Goal: Complete application form: Complete application form

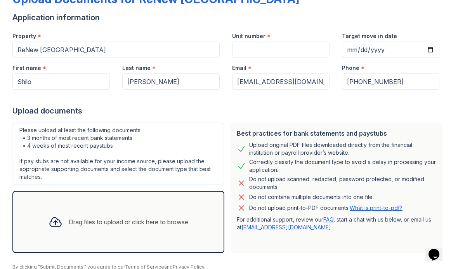
click at [130, 227] on div "Drag files to upload or click here to browse" at bounding box center [118, 221] width 152 height 26
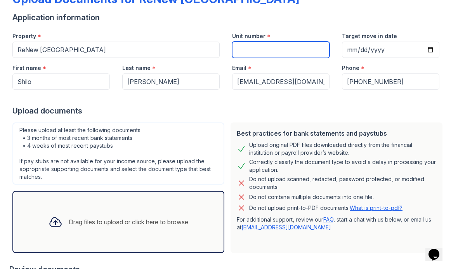
click at [307, 42] on input "Unit number" at bounding box center [280, 50] width 97 height 16
type input "211"
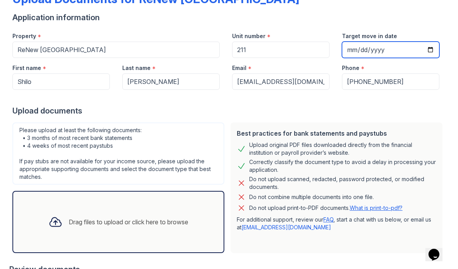
click at [402, 56] on input "Target move in date" at bounding box center [390, 50] width 97 height 16
type input "[DATE]"
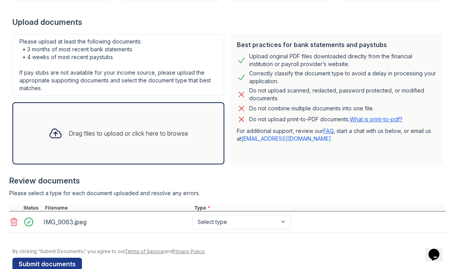
scroll to position [145, 0]
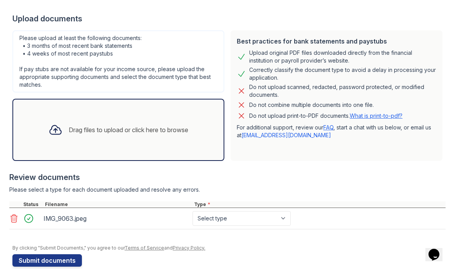
click at [146, 140] on div "Drag files to upload or click here to browse" at bounding box center [118, 129] width 152 height 26
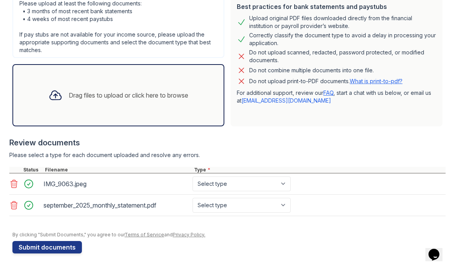
scroll to position [180, 0]
click at [281, 184] on select "Select type Paystub Bank Statement Offer Letter Tax Documents Benefit Award Let…" at bounding box center [242, 183] width 98 height 15
select select "paystub"
click at [249, 208] on select "Select type Paystub Bank Statement Offer Letter Tax Documents Benefit Award Let…" at bounding box center [242, 205] width 98 height 15
click at [241, 206] on select "Select type Paystub Bank Statement Offer Letter Tax Documents Benefit Award Let…" at bounding box center [242, 205] width 98 height 15
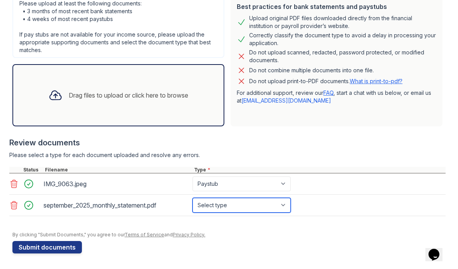
select select "bank_statement"
click at [26, 250] on button "Submit documents" at bounding box center [46, 247] width 69 height 12
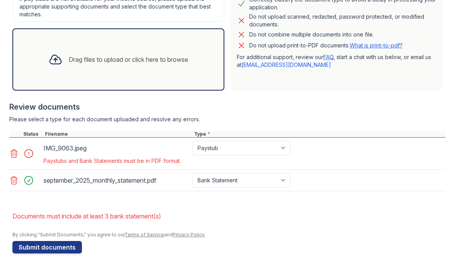
scroll to position [237, 0]
click at [153, 151] on div "IMG_9063.jpeg" at bounding box center [116, 148] width 146 height 12
click at [279, 151] on select "Paystub Bank Statement Offer Letter Tax Documents Benefit Award Letter Investme…" at bounding box center [242, 147] width 98 height 15
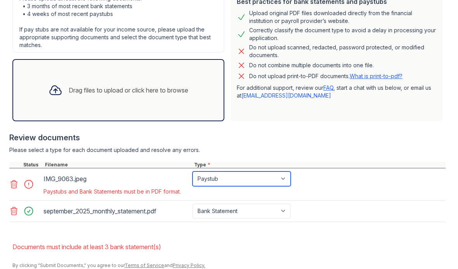
scroll to position [228, 0]
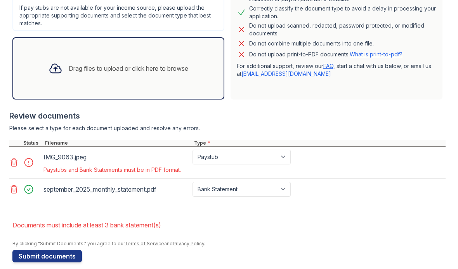
click at [12, 162] on icon at bounding box center [14, 162] width 7 height 8
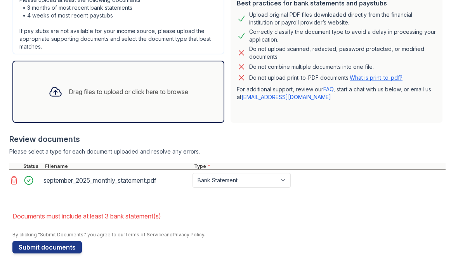
scroll to position [205, 0]
click at [149, 98] on div "Drag files to upload or click here to browse" at bounding box center [118, 91] width 152 height 26
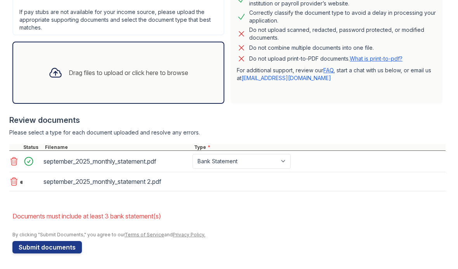
scroll to position [224, 0]
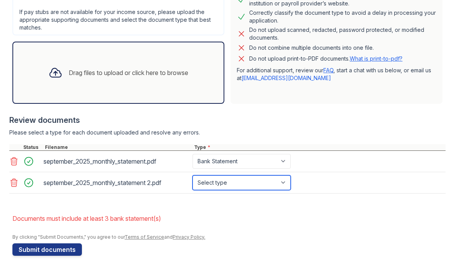
click at [269, 182] on select "Select type Paystub Bank Statement Offer Letter Tax Documents Benefit Award Let…" at bounding box center [242, 182] width 98 height 15
select select "paystub"
click at [71, 251] on button "Submit documents" at bounding box center [46, 249] width 69 height 12
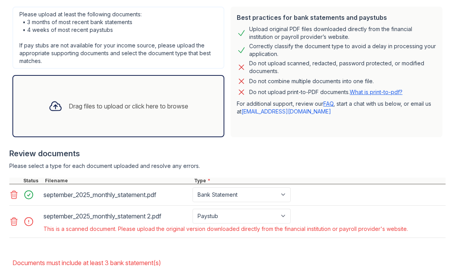
scroll to position [187, 0]
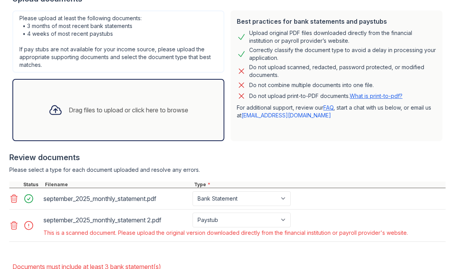
click at [10, 222] on icon at bounding box center [13, 224] width 9 height 9
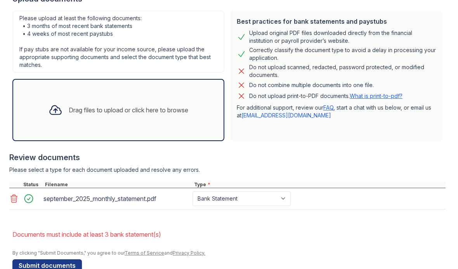
click at [64, 265] on button "Submit documents" at bounding box center [46, 265] width 69 height 12
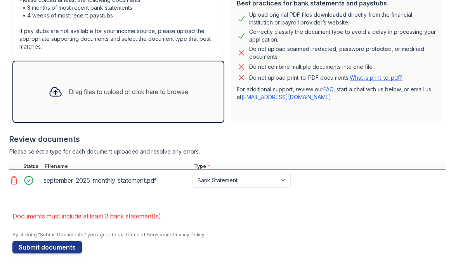
scroll to position [205, 0]
click at [167, 97] on div "Drag files to upload or click here to browse" at bounding box center [118, 91] width 152 height 26
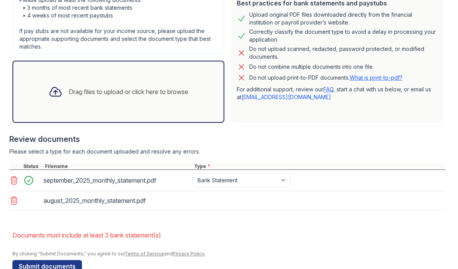
click at [226, 201] on div "august_2025_monthly_statement.pdf" at bounding box center [227, 200] width 436 height 19
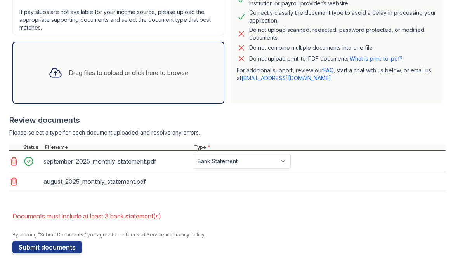
scroll to position [224, 0]
click at [228, 184] on div "august_2025_monthly_statement.pdf" at bounding box center [227, 181] width 436 height 19
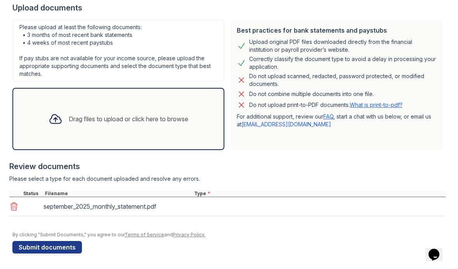
scroll to position [156, 0]
click at [178, 135] on div "Drag files to upload or click here to browse" at bounding box center [118, 119] width 212 height 62
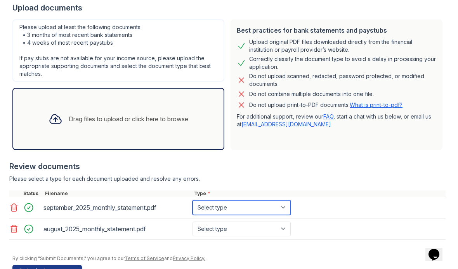
click at [257, 205] on select "Select type Paystub Bank Statement Offer Letter Tax Documents Benefit Award Let…" at bounding box center [242, 207] width 98 height 15
select select "bank_statement"
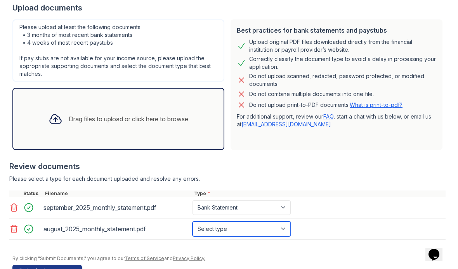
click at [245, 231] on select "Select type Paystub Bank Statement Offer Letter Tax Documents Benefit Award Let…" at bounding box center [242, 228] width 98 height 15
click at [238, 227] on select "Select type Paystub Bank Statement Offer Letter Tax Documents Benefit Award Let…" at bounding box center [242, 228] width 98 height 15
select select "bank_statement"
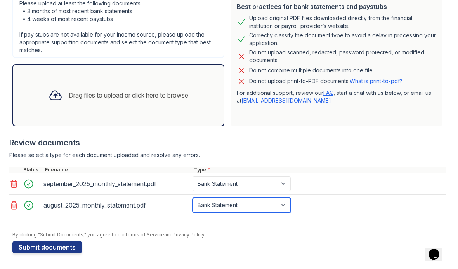
scroll to position [180, 0]
click at [67, 243] on button "Submit documents" at bounding box center [46, 247] width 69 height 12
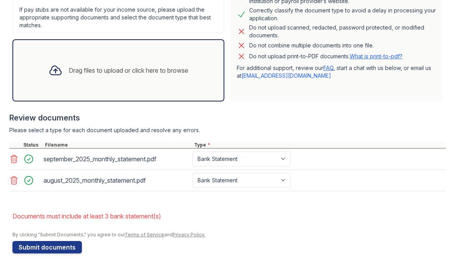
scroll to position [237, 0]
click at [179, 77] on div "Drag files to upload or click here to browse" at bounding box center [118, 70] width 152 height 26
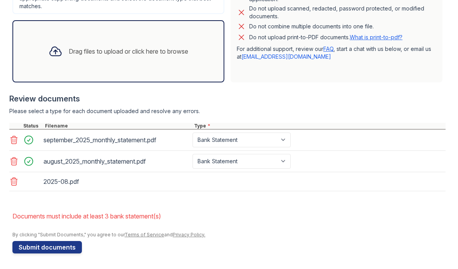
scroll to position [256, 0]
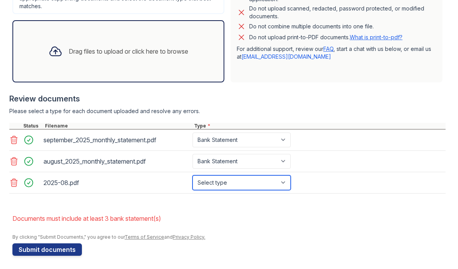
click at [211, 189] on select "Select type Paystub Bank Statement Offer Letter Tax Documents Benefit Award Let…" at bounding box center [242, 182] width 98 height 15
select select "bank_statement"
click at [72, 250] on button "Submit documents" at bounding box center [46, 249] width 69 height 12
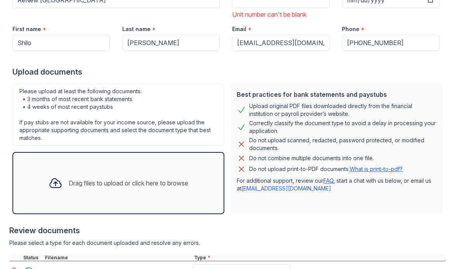
scroll to position [78, 0]
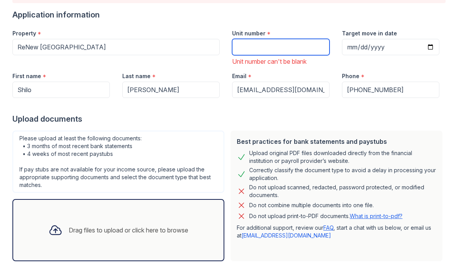
click at [300, 48] on input "Unit number" at bounding box center [280, 47] width 97 height 16
type input "211"
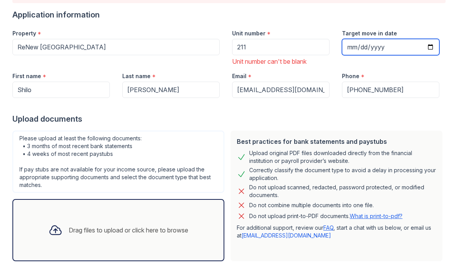
click at [386, 54] on input "Target move in date" at bounding box center [390, 47] width 97 height 16
type input "[DATE]"
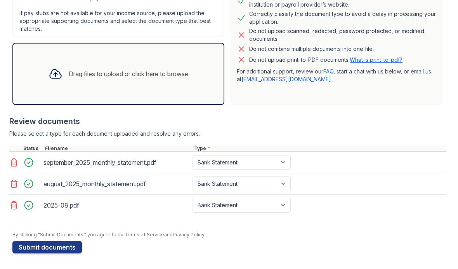
scroll to position [234, 0]
click at [69, 248] on button "Submit documents" at bounding box center [46, 247] width 69 height 12
